Goal: Information Seeking & Learning: Learn about a topic

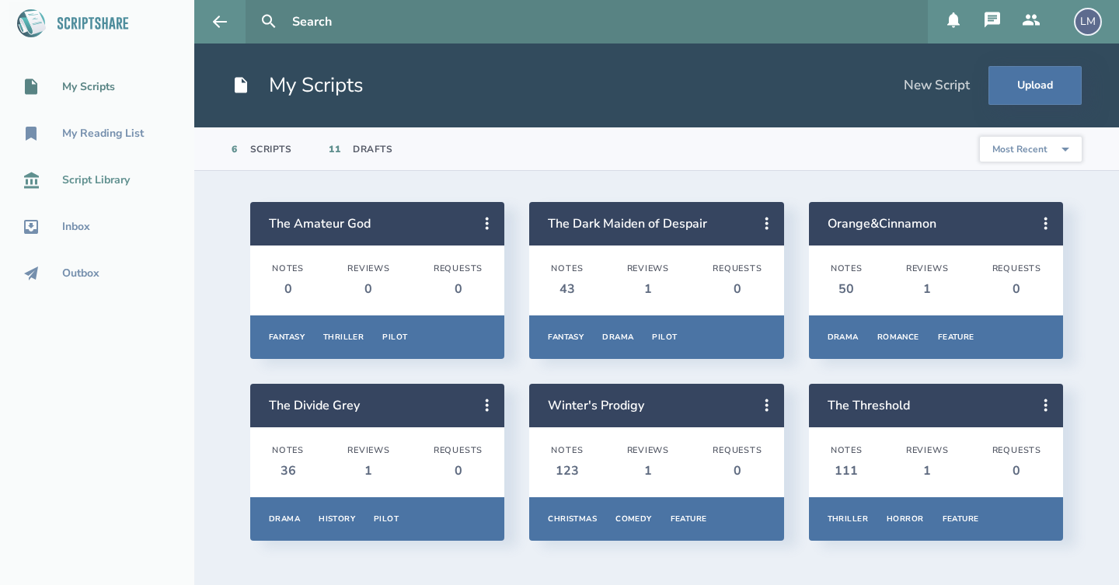
click at [98, 182] on div "Script Library" at bounding box center [96, 180] width 68 height 12
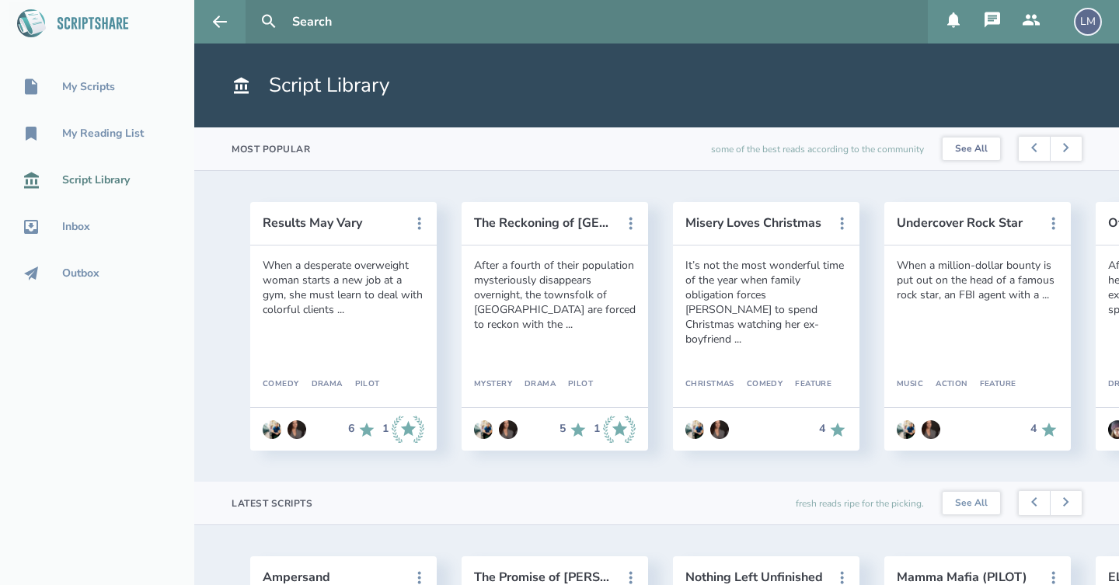
click at [983, 159] on link "See All" at bounding box center [970, 148] width 57 height 23
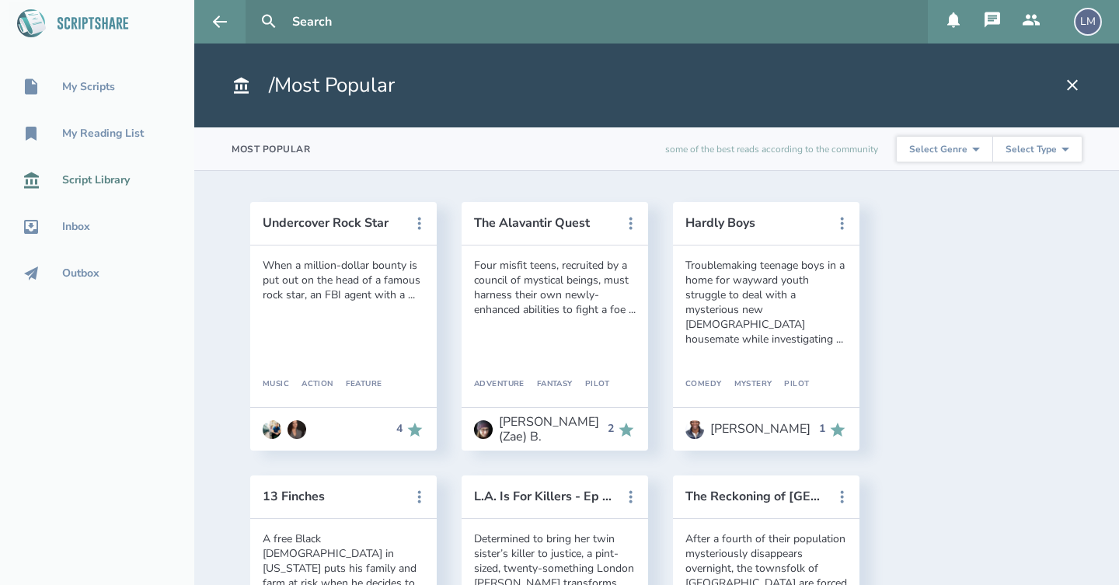
click at [84, 175] on div "Script Library" at bounding box center [96, 180] width 68 height 12
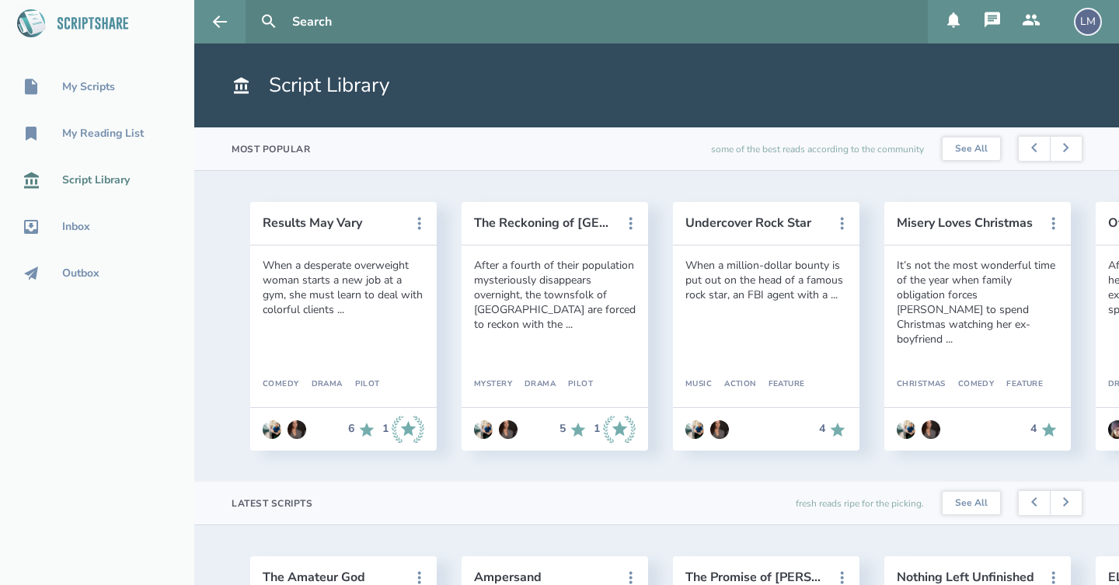
click at [199, 416] on div "Results May Vary When a desperate overweight woman starts a new job at a gym, s…" at bounding box center [656, 326] width 924 height 311
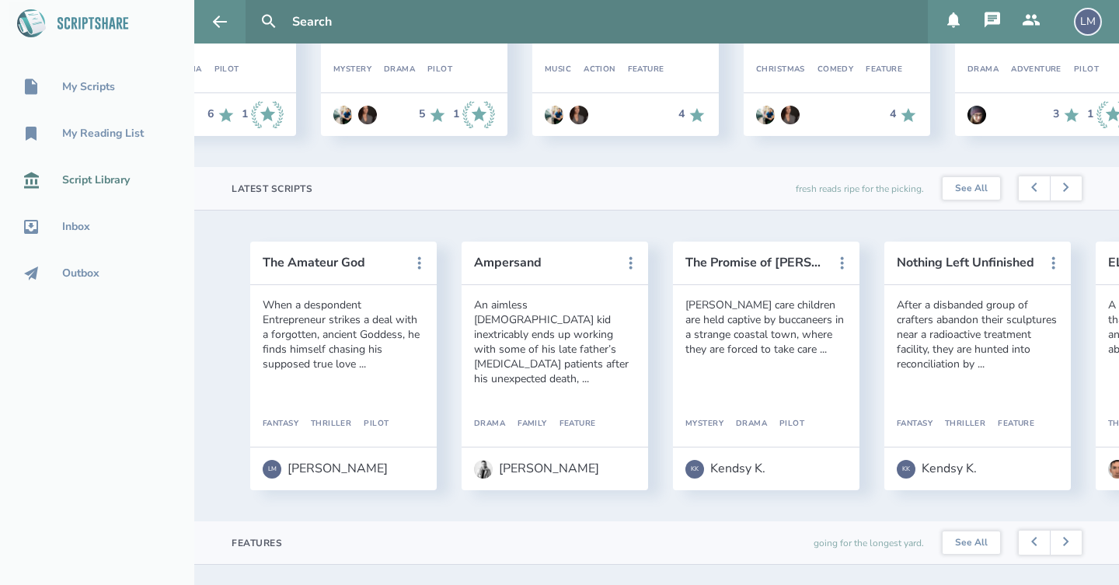
scroll to position [0, 146]
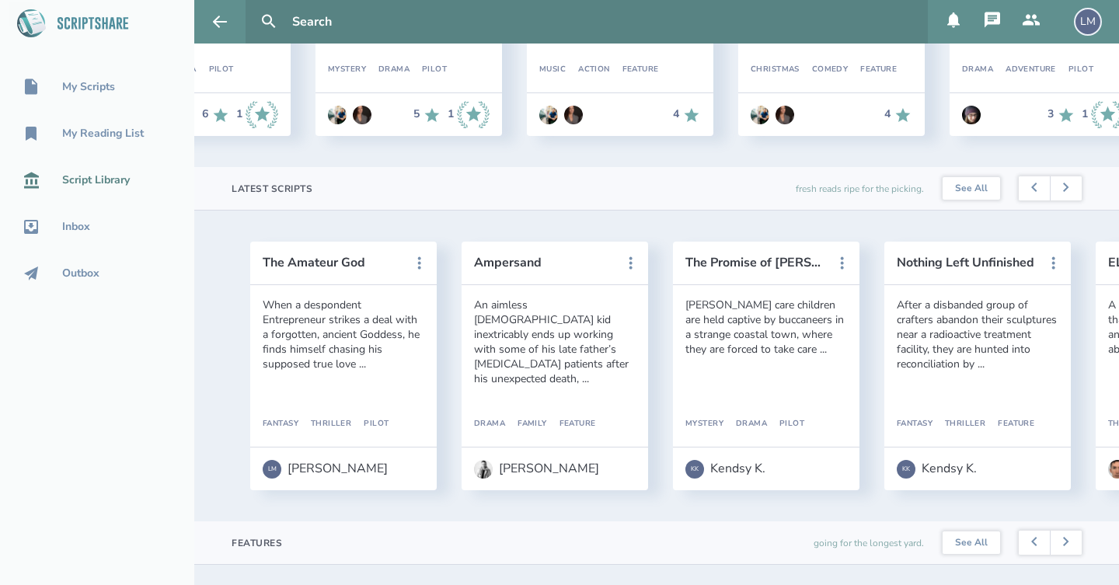
click at [871, 503] on div "The Amateur [DEMOGRAPHIC_DATA] When a despondent Entrepreneur strikes a deal wi…" at bounding box center [656, 366] width 924 height 311
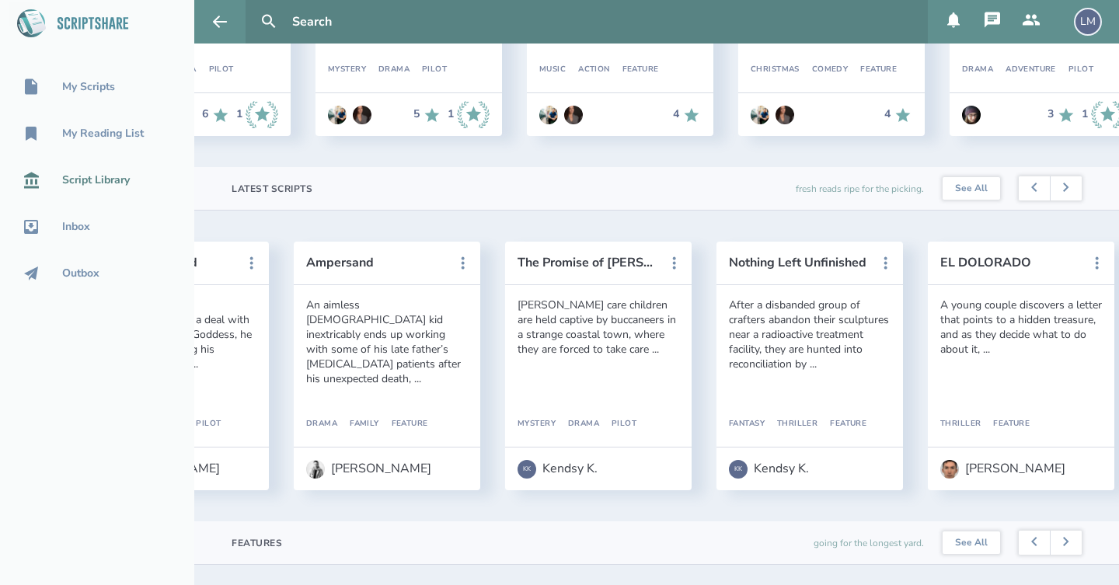
scroll to position [0, 162]
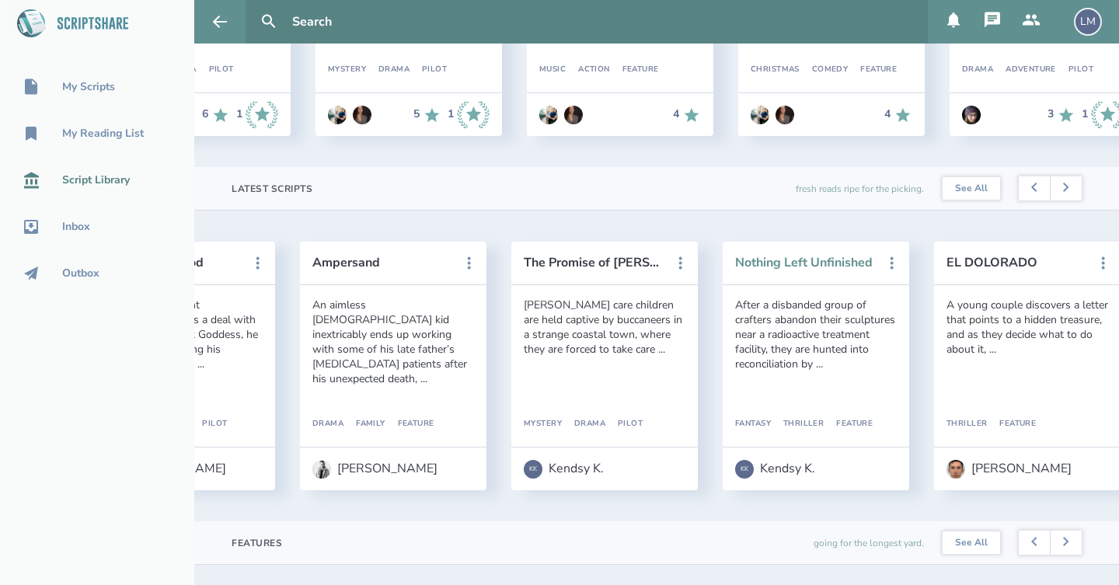
click at [830, 265] on button "Nothing Left Unfinished" at bounding box center [805, 263] width 140 height 14
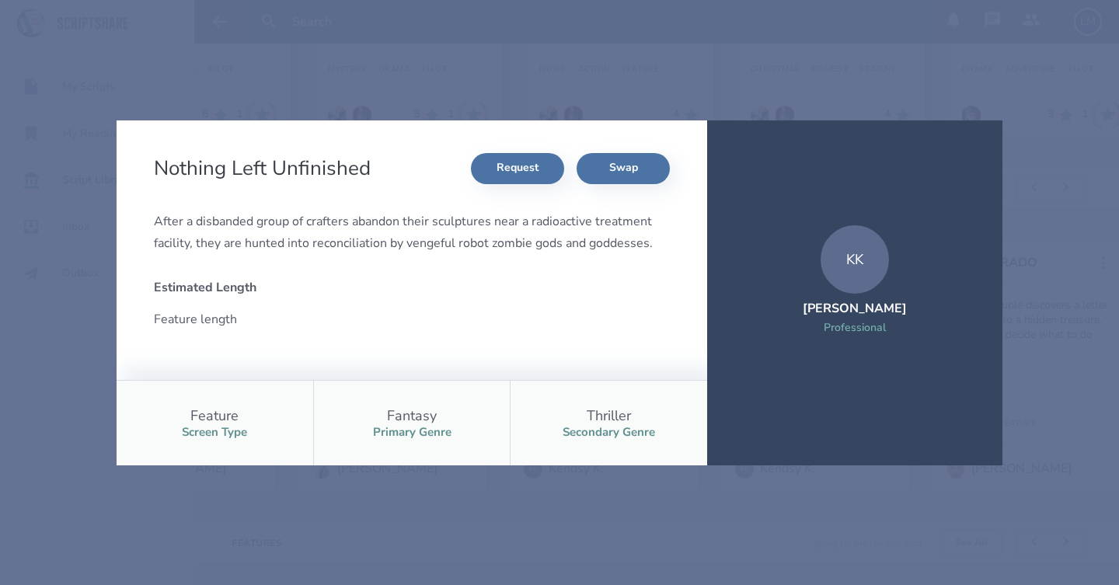
click at [852, 290] on div "KK" at bounding box center [854, 259] width 68 height 68
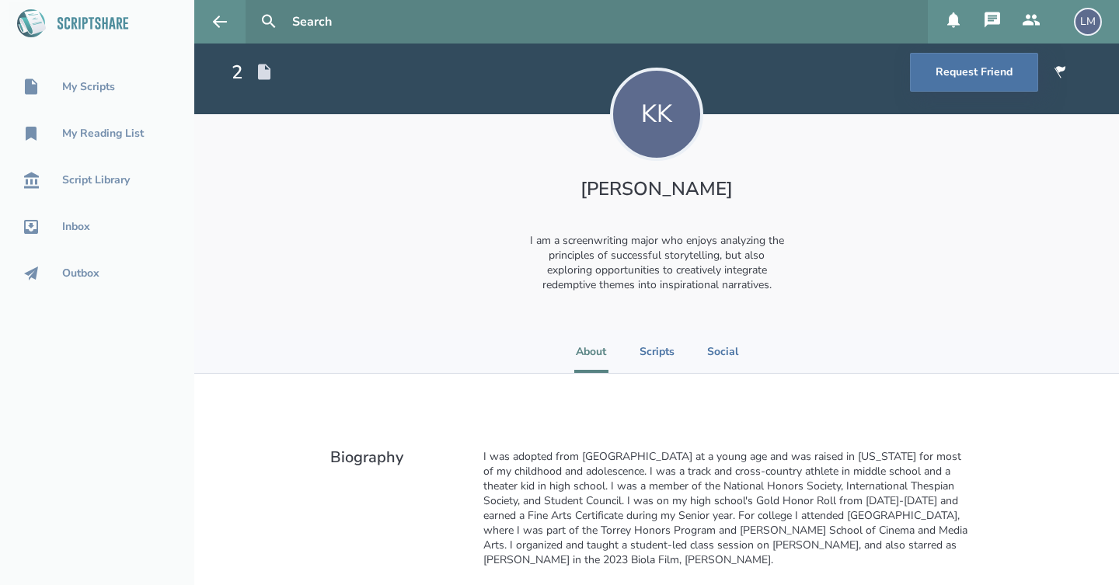
scroll to position [-1, 0]
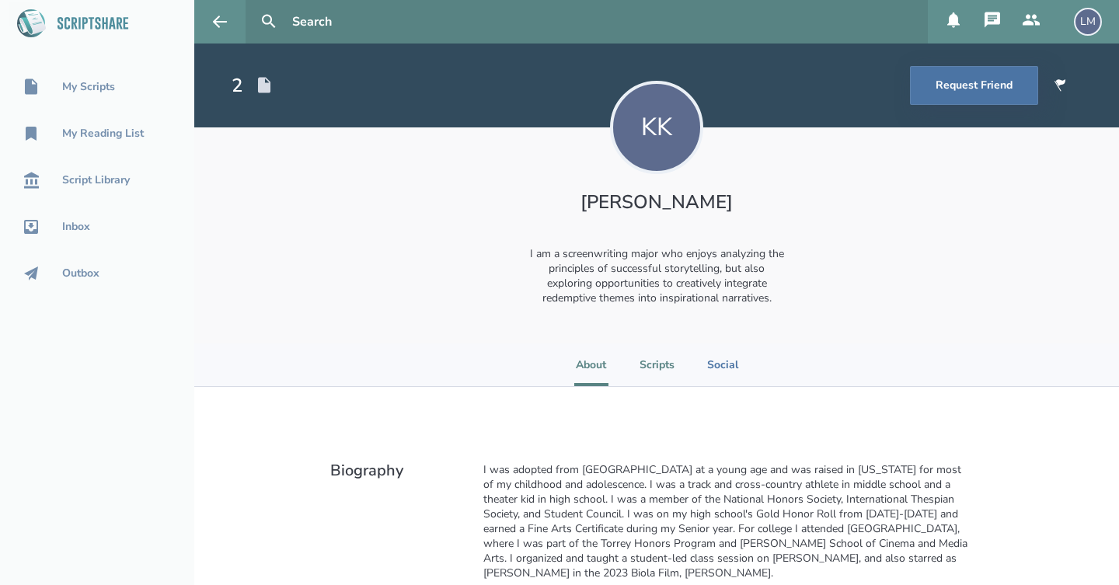
click at [657, 355] on li "Scripts" at bounding box center [656, 364] width 35 height 43
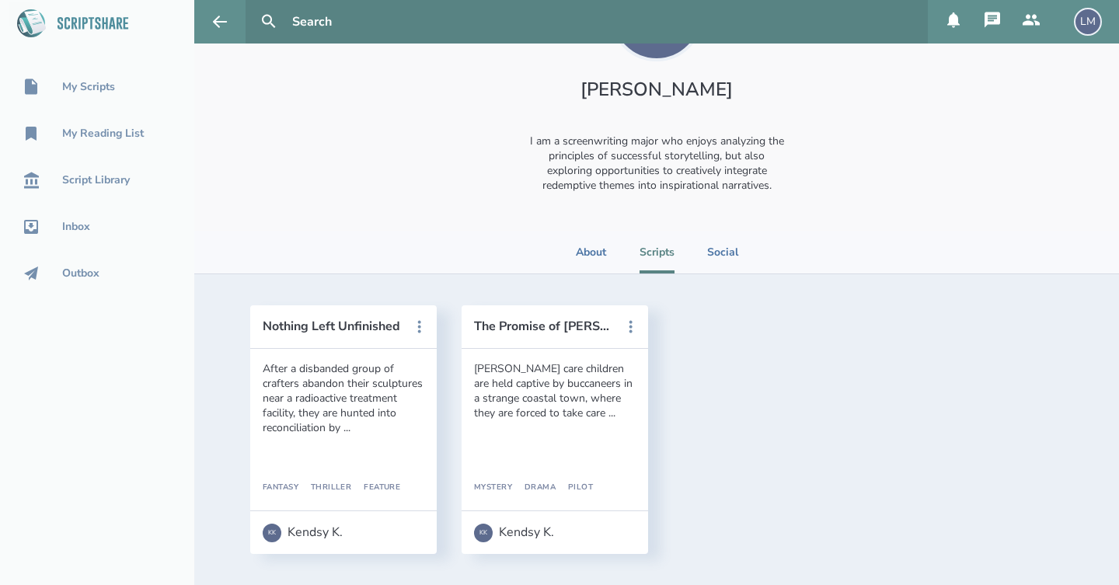
scroll to position [113, 0]
